Goal: Task Accomplishment & Management: Use online tool/utility

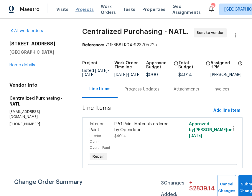
click at [84, 8] on span "Projects" at bounding box center [85, 9] width 18 height 6
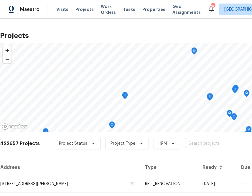
click at [200, 146] on input "text" at bounding box center [219, 143] width 68 height 9
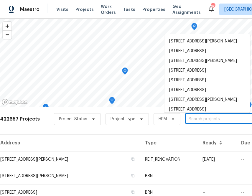
scroll to position [25, 0]
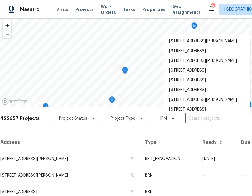
click at [195, 121] on input "text" at bounding box center [219, 118] width 68 height 9
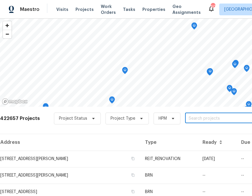
click at [195, 121] on input "text" at bounding box center [219, 118] width 68 height 9
type input "1040 double tree ln"
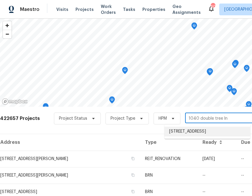
click at [206, 133] on li "[STREET_ADDRESS]" at bounding box center [208, 132] width 86 height 10
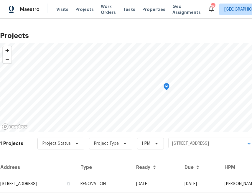
scroll to position [15, 0]
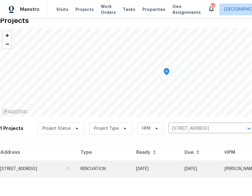
click at [63, 169] on td "[STREET_ADDRESS]" at bounding box center [38, 169] width 76 height 17
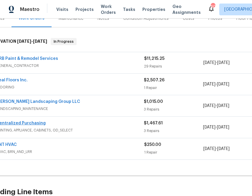
scroll to position [80, 0]
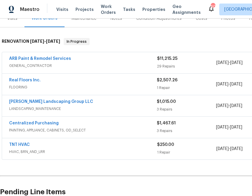
click at [35, 120] on div "Centralized Purchasing PAINTING, APPLIANCE, CABINETS, OD_SELECT $1,467.61 3 Rep…" at bounding box center [166, 127] width 329 height 21
click at [35, 123] on link "Centralized Purchasing" at bounding box center [34, 123] width 50 height 4
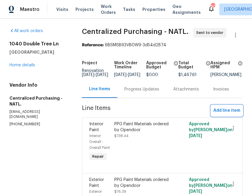
click at [221, 114] on span "Add line item" at bounding box center [227, 110] width 27 height 7
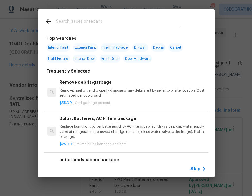
click at [201, 172] on icon at bounding box center [204, 169] width 7 height 7
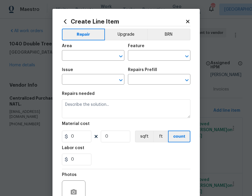
click at [94, 61] on span "Area ​" at bounding box center [93, 52] width 63 height 24
click at [93, 57] on input "text" at bounding box center [85, 56] width 46 height 9
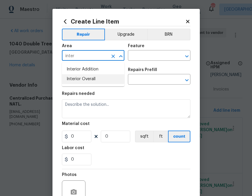
click at [86, 80] on li "Interior Overall" at bounding box center [93, 79] width 63 height 10
type input "Interior Overall"
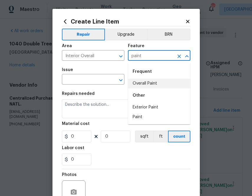
click at [150, 85] on li "Overall Paint" at bounding box center [159, 84] width 63 height 10
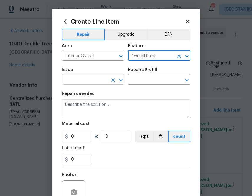
type input "Overall Paint"
click at [87, 81] on input "text" at bounding box center [85, 80] width 46 height 9
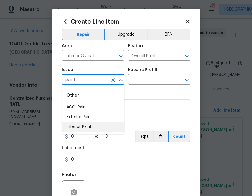
click at [85, 129] on li "Interior Paint" at bounding box center [93, 127] width 63 height 10
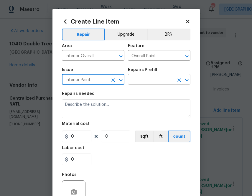
type input "Interior Paint"
click at [144, 81] on input "text" at bounding box center [151, 80] width 46 height 9
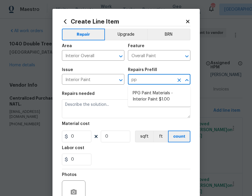
type input "ppg"
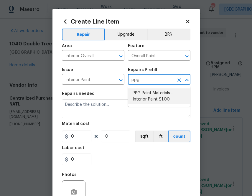
click at [156, 97] on li "PPG Paint Materials - Interior Paint $1.00" at bounding box center [159, 97] width 63 height 16
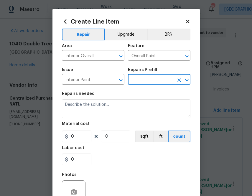
type input "PPG Paint Materials - Interior Paint $1.00"
type textarea "PPG Paint Materials ordered by Opendoor"
type input "1"
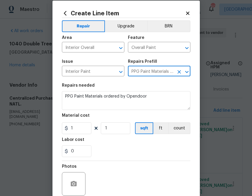
scroll to position [10, 0]
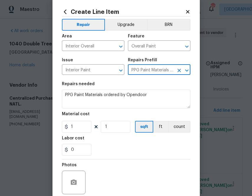
type input "PPG Paint Materials - Interior Paint $1.00"
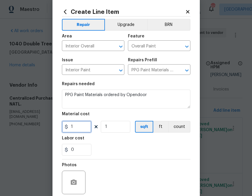
click at [79, 127] on input "1" at bounding box center [77, 127] width 30 height 12
paste input "26.42"
type input "126.42"
click at [109, 141] on div "Labor cost" at bounding box center [126, 140] width 129 height 8
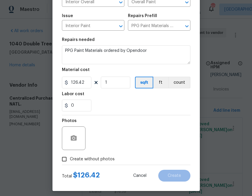
scroll to position [58, 0]
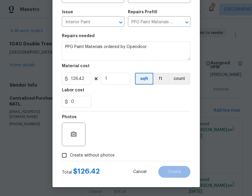
click at [89, 154] on span "Create without photos" at bounding box center [92, 156] width 45 height 6
click at [70, 154] on input "Create without photos" at bounding box center [64, 155] width 11 height 11
checkbox input "true"
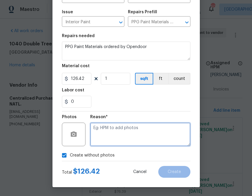
click at [116, 138] on textarea at bounding box center [140, 135] width 100 height 24
type textarea "n.a"
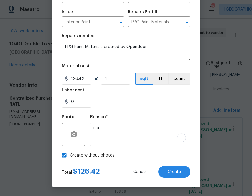
click at [140, 99] on div "0" at bounding box center [126, 102] width 129 height 12
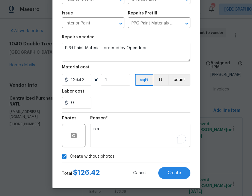
scroll to position [58, 0]
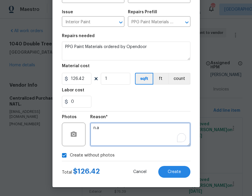
click at [156, 130] on textarea "n.a" at bounding box center [140, 135] width 100 height 24
click at [135, 129] on textarea "n.a" at bounding box center [140, 135] width 100 height 24
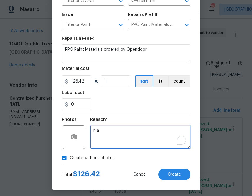
scroll to position [55, 0]
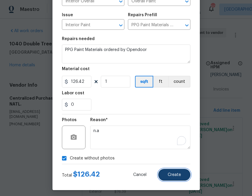
click at [175, 176] on span "Create" at bounding box center [174, 175] width 13 height 4
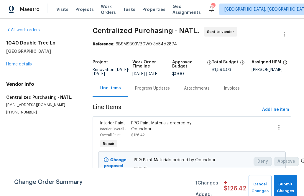
scroll to position [0, 3]
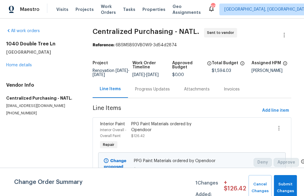
click at [151, 92] on div "Progress Updates" at bounding box center [152, 89] width 35 height 6
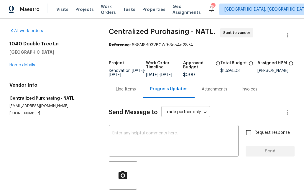
scroll to position [24, 0]
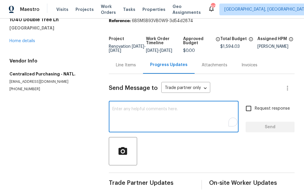
click at [158, 121] on textarea "To enrich screen reader interactions, please activate Accessibility in Grammarl…" at bounding box center [173, 117] width 123 height 21
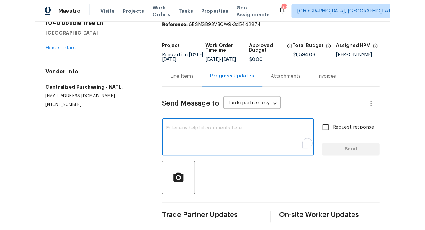
scroll to position [31, 0]
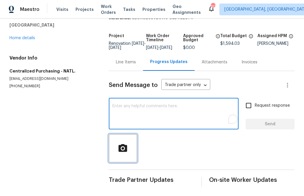
click at [118, 143] on icon "button" at bounding box center [123, 148] width 10 height 10
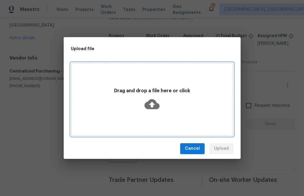
click at [162, 96] on div "Drag and drop a file here or click" at bounding box center [152, 100] width 161 height 28
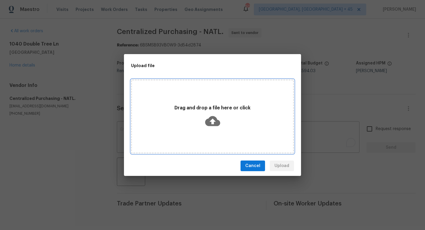
scroll to position [0, 0]
click at [211, 122] on icon at bounding box center [212, 121] width 15 height 10
click at [237, 119] on div "Drag and drop a file here or click" at bounding box center [212, 116] width 161 height 28
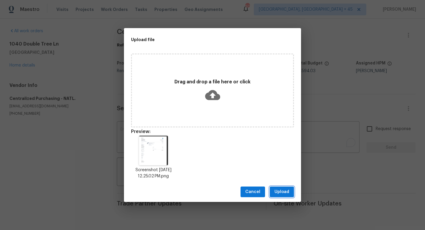
click at [252, 193] on span "Upload" at bounding box center [281, 191] width 15 height 7
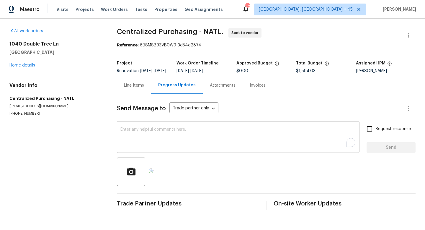
click at [199, 133] on textarea "To enrich screen reader interactions, please activate Accessibility in Grammarl…" at bounding box center [238, 137] width 236 height 21
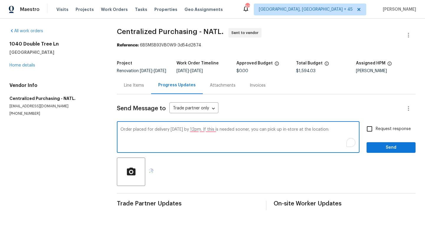
paste textarea "[STREET_ADDRESS] [PHONE_NUMBER]"
drag, startPoint x: 296, startPoint y: 135, endPoint x: 266, endPoint y: 134, distance: 30.7
click at [252, 134] on textarea "Order placed for delivery [DATE] by 12pm. If this is needed sooner, you can pic…" at bounding box center [238, 137] width 236 height 21
click at [204, 140] on textarea "Order placed for delivery [DATE] by 12pm. If this is needed sooner, the paint c…" at bounding box center [238, 137] width 236 height 21
type textarea "Order placed for delivery [DATE] by 12pm. If this is needed sooner, the paint c…"
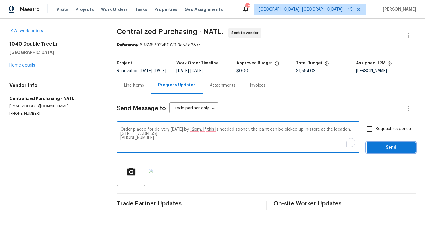
click at [252, 151] on span "Send" at bounding box center [391, 147] width 40 height 7
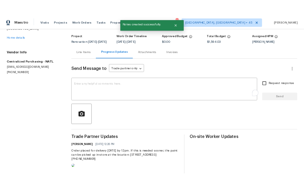
scroll to position [59, 0]
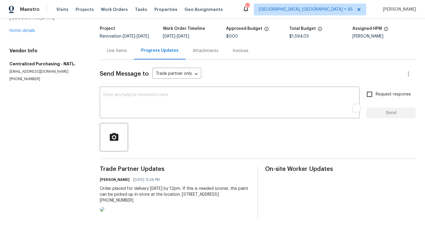
click at [191, 185] on div "Order placed for delivery [DATE] by 12pm. If this is needed sooner, the paint c…" at bounding box center [175, 194] width 151 height 18
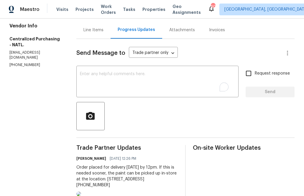
click at [101, 27] on div "Line Items" at bounding box center [94, 30] width 20 height 6
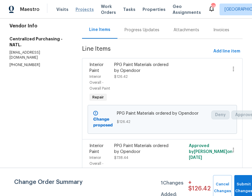
click at [81, 11] on span "Projects" at bounding box center [85, 9] width 18 height 6
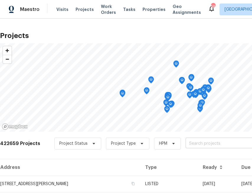
click at [191, 143] on input "text" at bounding box center [220, 143] width 68 height 9
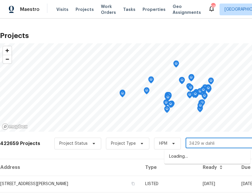
type input "3429 w [GEOGRAPHIC_DATA]"
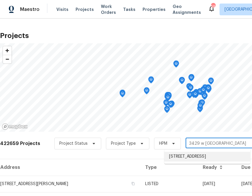
click at [187, 152] on li "[STREET_ADDRESS]" at bounding box center [207, 157] width 86 height 10
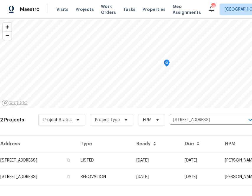
scroll to position [32, 0]
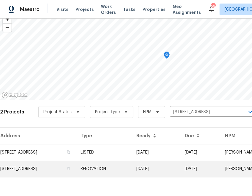
click at [68, 169] on td "[STREET_ADDRESS]" at bounding box center [38, 169] width 76 height 17
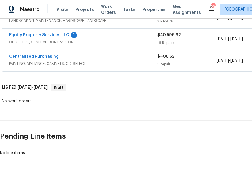
scroll to position [125, 81]
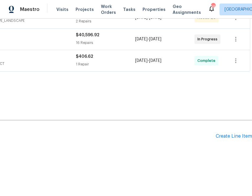
click at [231, 133] on div "Pending Line Items Create Line Item" at bounding box center [85, 136] width 333 height 27
click at [227, 140] on div "Pending Line Items Create Line Item" at bounding box center [85, 136] width 333 height 27
click at [227, 137] on div "Create Line Item" at bounding box center [234, 137] width 36 height 6
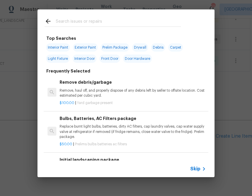
click at [194, 170] on span "Skip" at bounding box center [195, 169] width 10 height 6
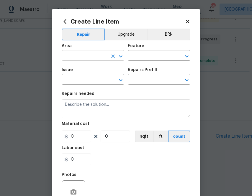
click at [108, 56] on div "​" at bounding box center [93, 56] width 63 height 9
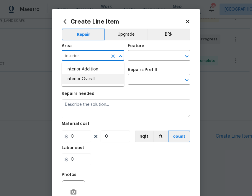
click at [90, 77] on li "Interior Overall" at bounding box center [93, 79] width 63 height 10
type input "Interior Overall"
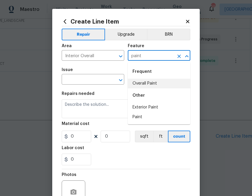
click at [137, 87] on li "Overall Paint" at bounding box center [159, 84] width 63 height 10
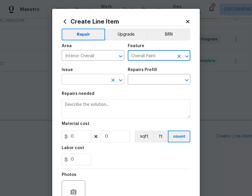
type input "Overall Paint"
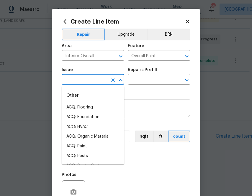
click at [98, 82] on input "text" at bounding box center [85, 80] width 46 height 9
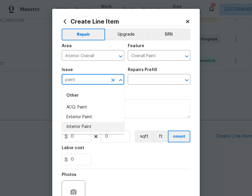
click at [84, 128] on li "Interior Paint" at bounding box center [93, 127] width 63 height 10
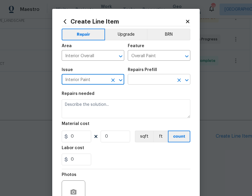
type input "Interior Paint"
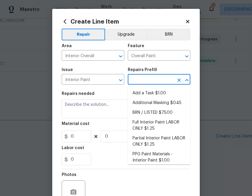
click at [158, 83] on input "text" at bounding box center [151, 80] width 46 height 9
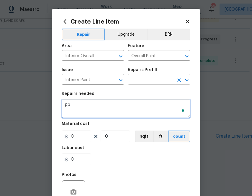
type textarea "p"
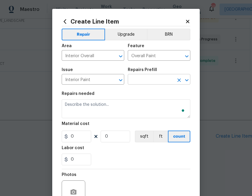
click at [158, 83] on input "text" at bounding box center [151, 80] width 46 height 9
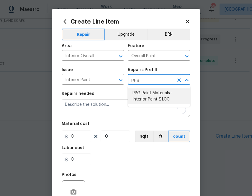
type input "ppg"
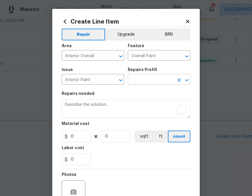
click at [152, 80] on input "text" at bounding box center [151, 80] width 46 height 9
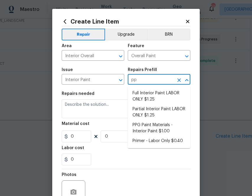
type input "ppg"
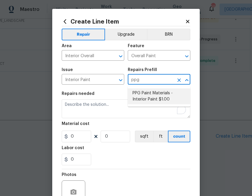
click at [150, 97] on li "PPG Paint Materials - Interior Paint $1.00" at bounding box center [159, 97] width 63 height 16
type input "PPG Paint Materials - Interior Paint $1.00"
type textarea "PPG Paint Materials ordered by Opendoor"
type input "1"
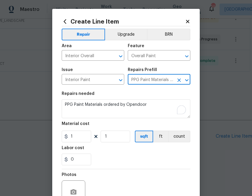
type input "PPG Paint Materials - Interior Paint $1.00"
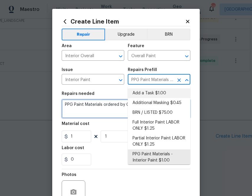
click at [87, 101] on textarea "PPG Paint Materials ordered by Opendoor" at bounding box center [126, 108] width 129 height 19
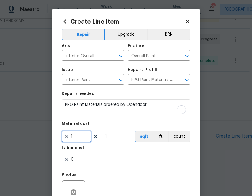
click at [79, 142] on input "1" at bounding box center [77, 137] width 30 height 12
click at [79, 141] on input "1" at bounding box center [77, 137] width 30 height 12
paste input "text"
click at [83, 142] on input "1" at bounding box center [77, 137] width 30 height 12
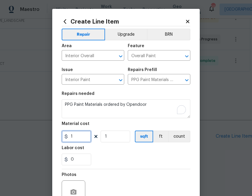
paste input "39.64"
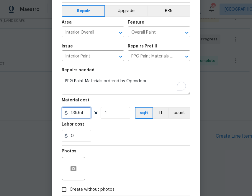
scroll to position [58, 0]
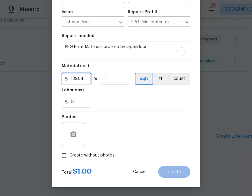
type input "139.64"
click at [109, 155] on span "Create without photos" at bounding box center [92, 156] width 45 height 6
click at [70, 155] on input "Create without photos" at bounding box center [63, 155] width 11 height 11
checkbox input "true"
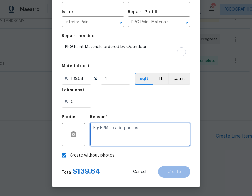
click at [126, 141] on textarea at bounding box center [140, 135] width 100 height 24
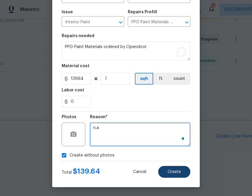
type textarea "n.a"
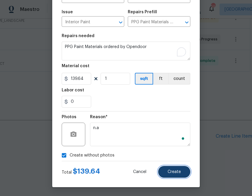
click at [176, 168] on button "Create" at bounding box center [174, 172] width 32 height 12
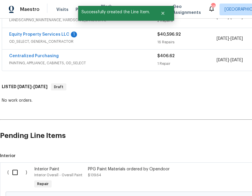
scroll to position [192, 0]
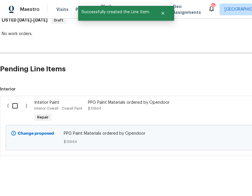
drag, startPoint x: 15, startPoint y: 106, endPoint x: 12, endPoint y: 106, distance: 3.2
click at [15, 106] on input "checkbox" at bounding box center [17, 106] width 17 height 12
checkbox input "true"
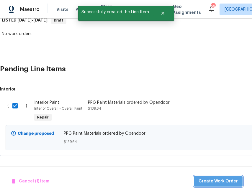
click at [227, 179] on span "Create Work Order" at bounding box center [218, 181] width 39 height 7
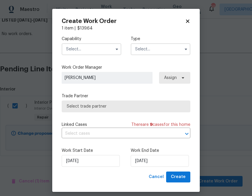
click at [109, 48] on input "text" at bounding box center [92, 49] width 60 height 12
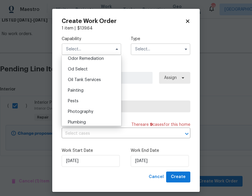
scroll to position [472, 0]
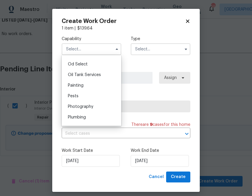
click at [112, 81] on div "Painting" at bounding box center [91, 85] width 57 height 11
type input "Painting"
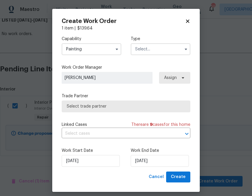
click at [158, 50] on input "text" at bounding box center [161, 49] width 60 height 12
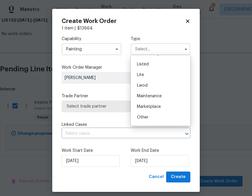
scroll to position [134, 0]
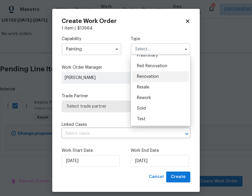
click at [156, 75] on span "Renovation" at bounding box center [148, 77] width 22 height 4
type input "Renovation"
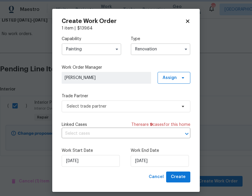
scroll to position [0, 0]
click at [169, 74] on span "Assign" at bounding box center [174, 78] width 33 height 12
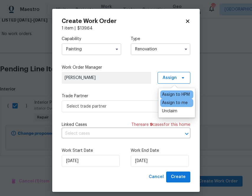
click at [168, 104] on div "Assign to me" at bounding box center [175, 103] width 26 height 6
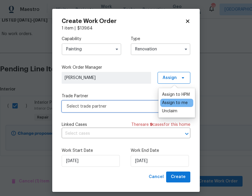
click at [129, 107] on span "Select trade partner" at bounding box center [122, 107] width 110 height 6
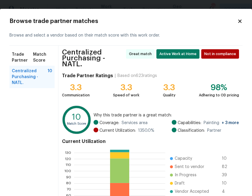
scroll to position [66, 0]
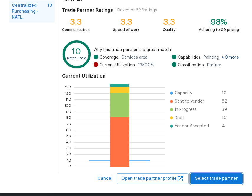
click at [216, 175] on span "Select trade partner" at bounding box center [216, 178] width 43 height 7
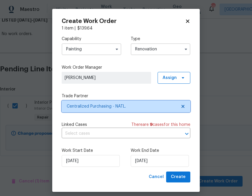
scroll to position [0, 0]
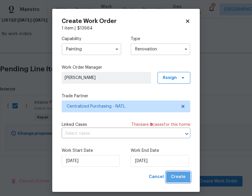
click at [179, 175] on span "Create" at bounding box center [178, 177] width 15 height 7
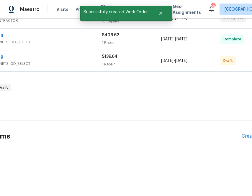
scroll to position [146, 0]
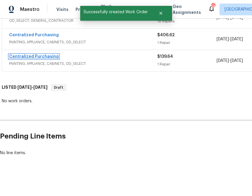
click at [45, 58] on link "Centralized Purchasing" at bounding box center [34, 57] width 50 height 4
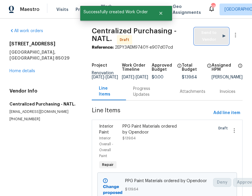
click at [211, 40] on span "Send to Vendor" at bounding box center [211, 37] width 28 height 14
